Goal: Navigation & Orientation: Find specific page/section

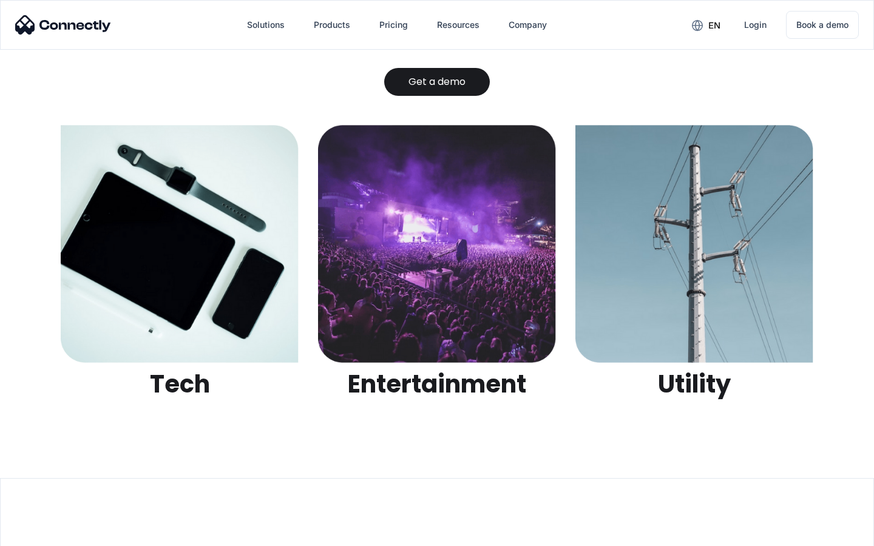
scroll to position [3830, 0]
